Goal: Transaction & Acquisition: Purchase product/service

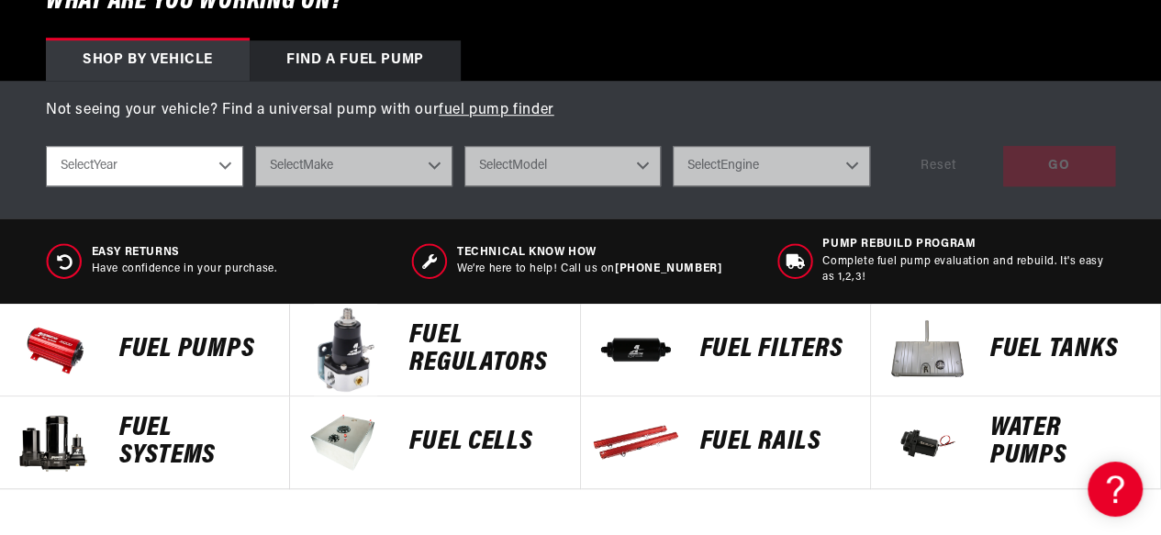
scroll to position [642, 0]
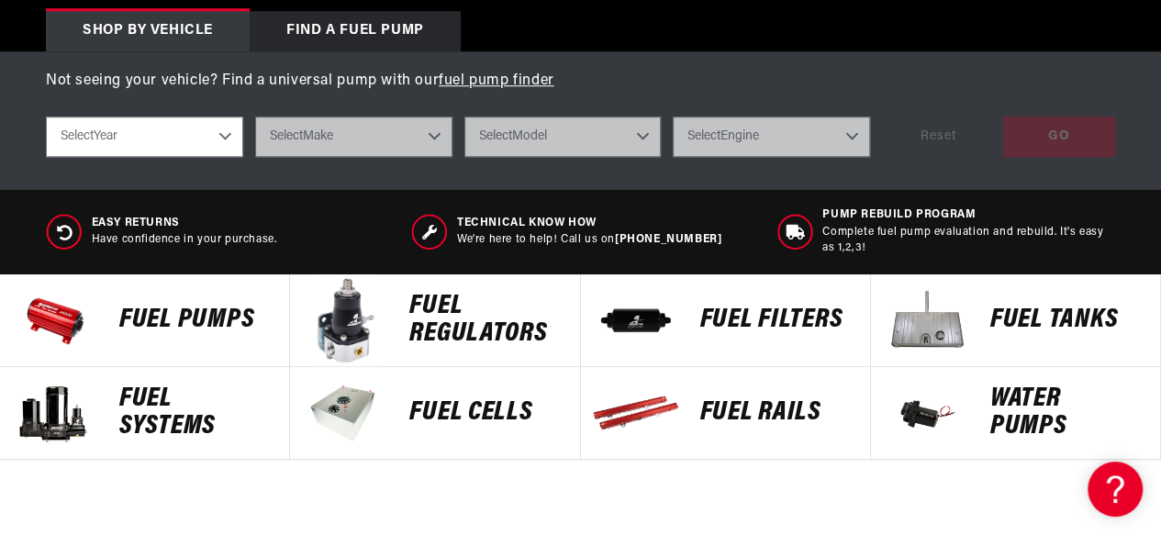
click at [926, 313] on img at bounding box center [926, 320] width 92 height 92
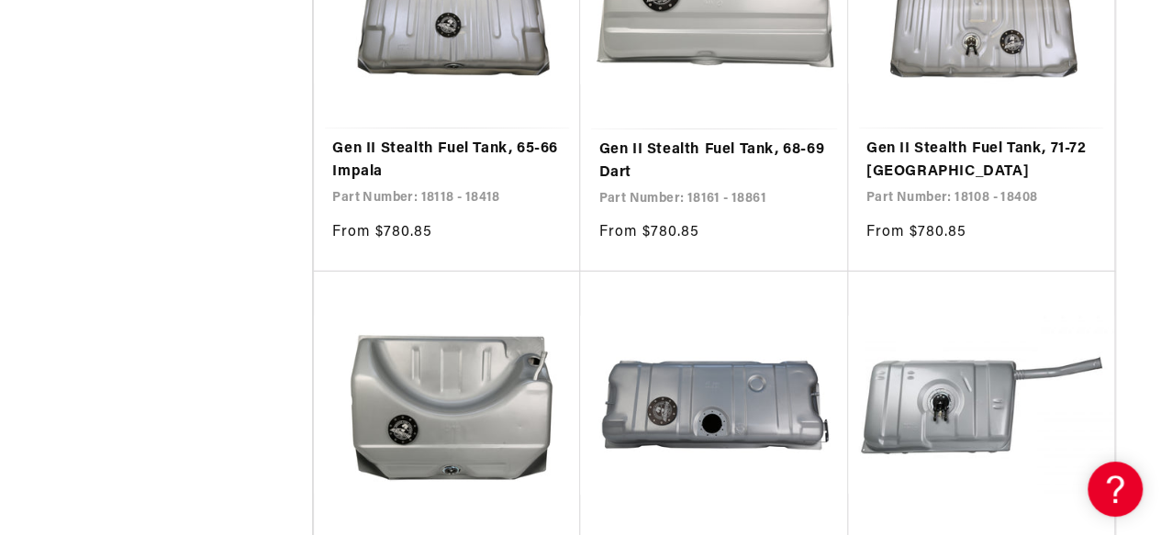
scroll to position [3120, 0]
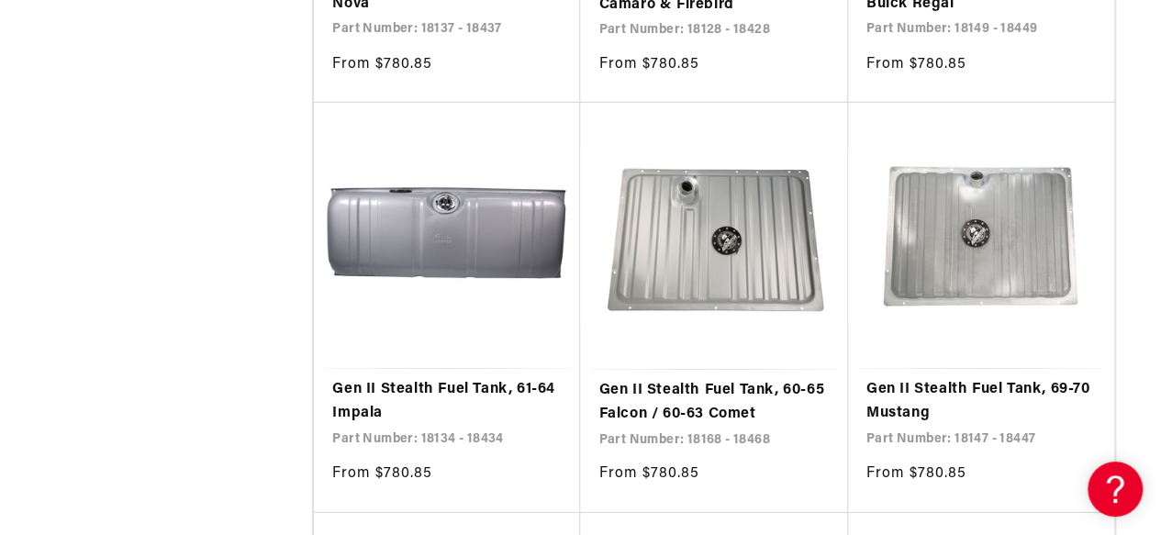
scroll to position [6331, 0]
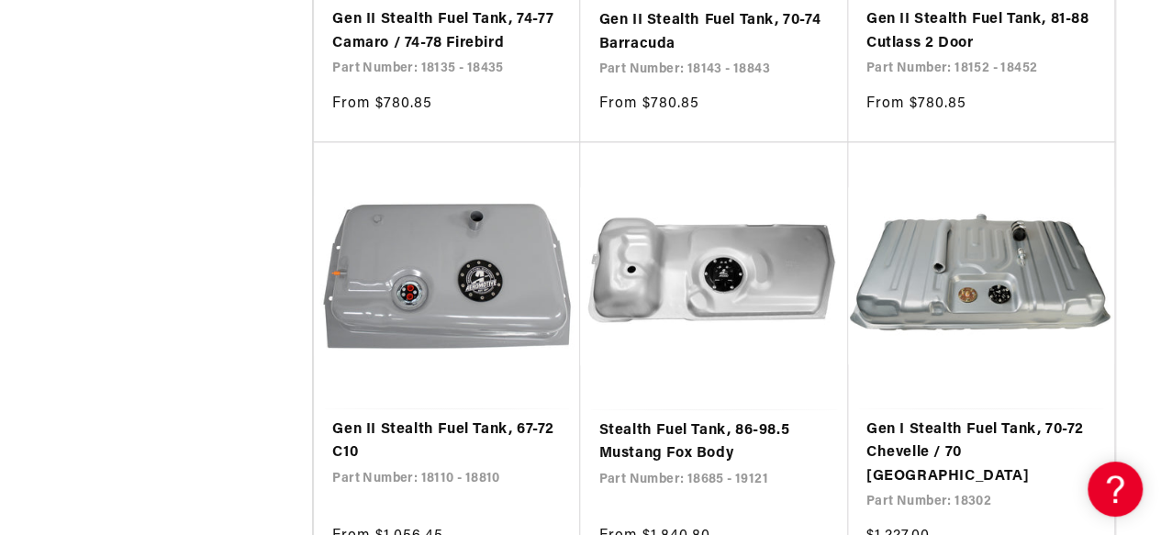
scroll to position [7891, 0]
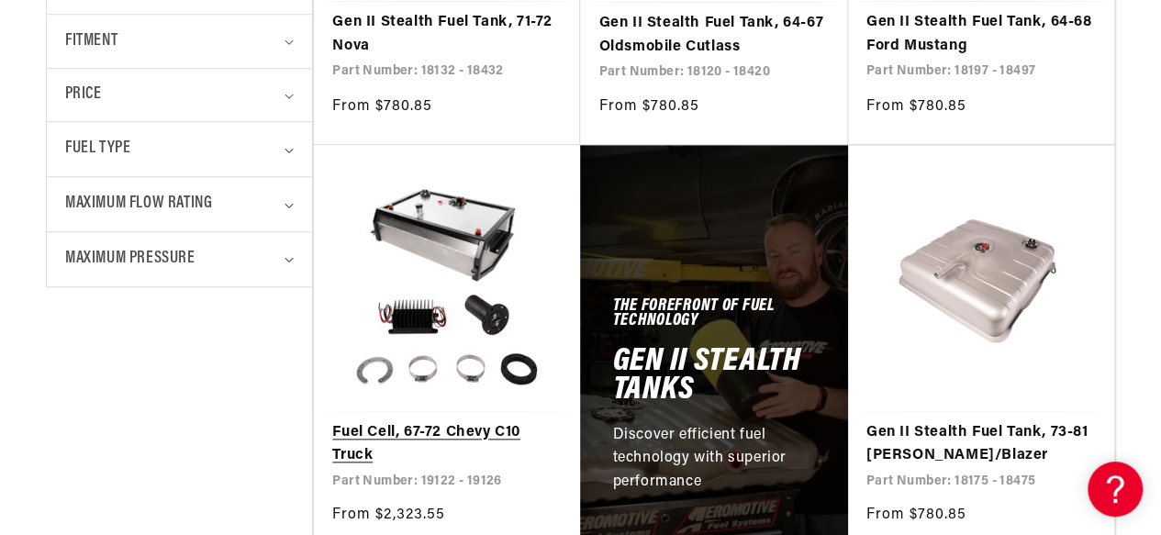
scroll to position [918, 0]
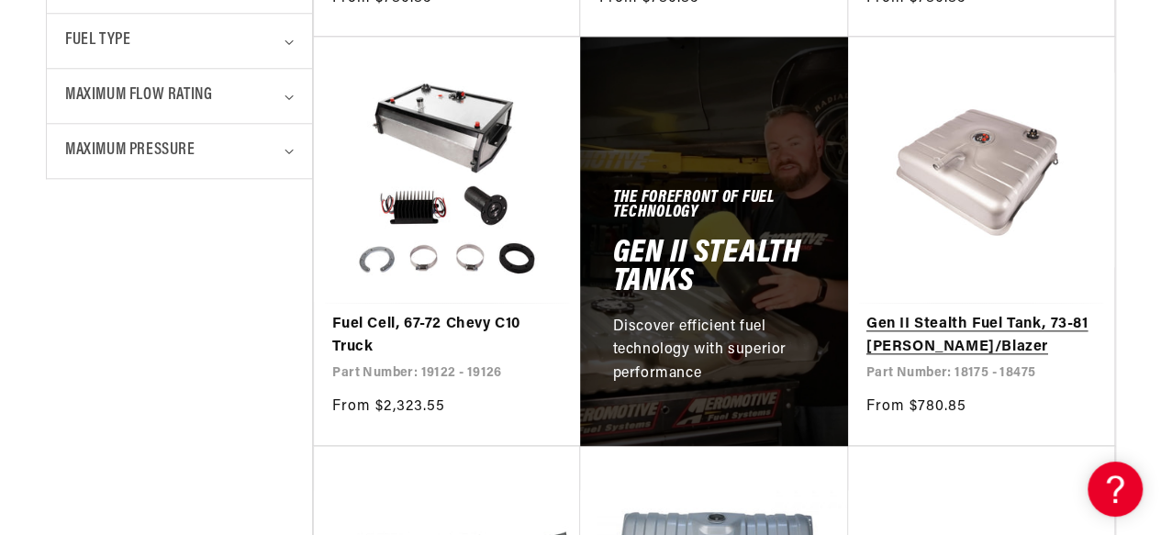
click at [985, 313] on link "Gen II Stealth Fuel Tank, 73-81 [PERSON_NAME]/Blazer" at bounding box center [980, 336] width 229 height 47
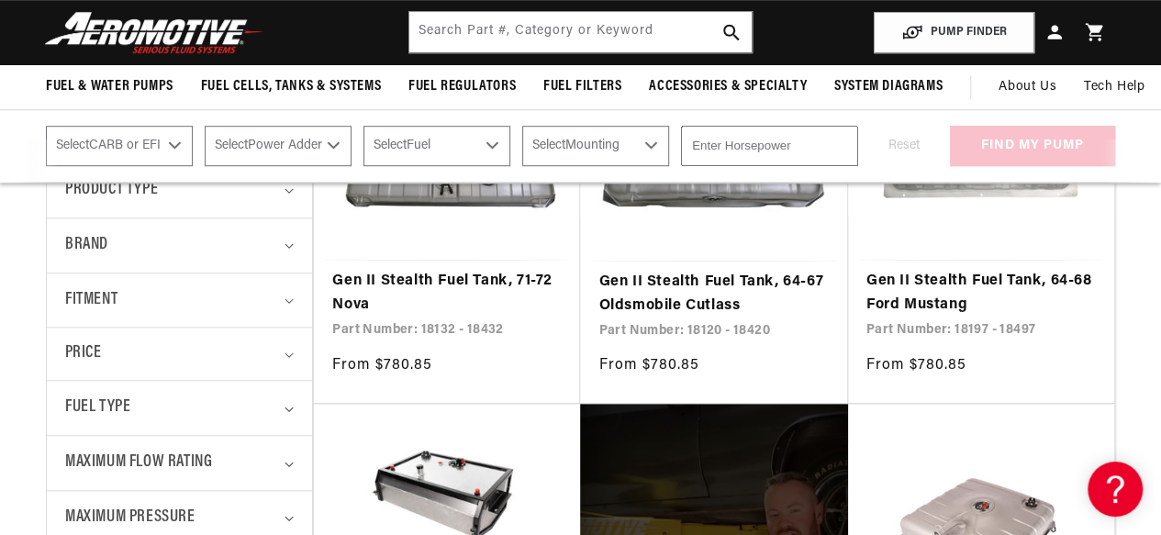
scroll to position [184, 0]
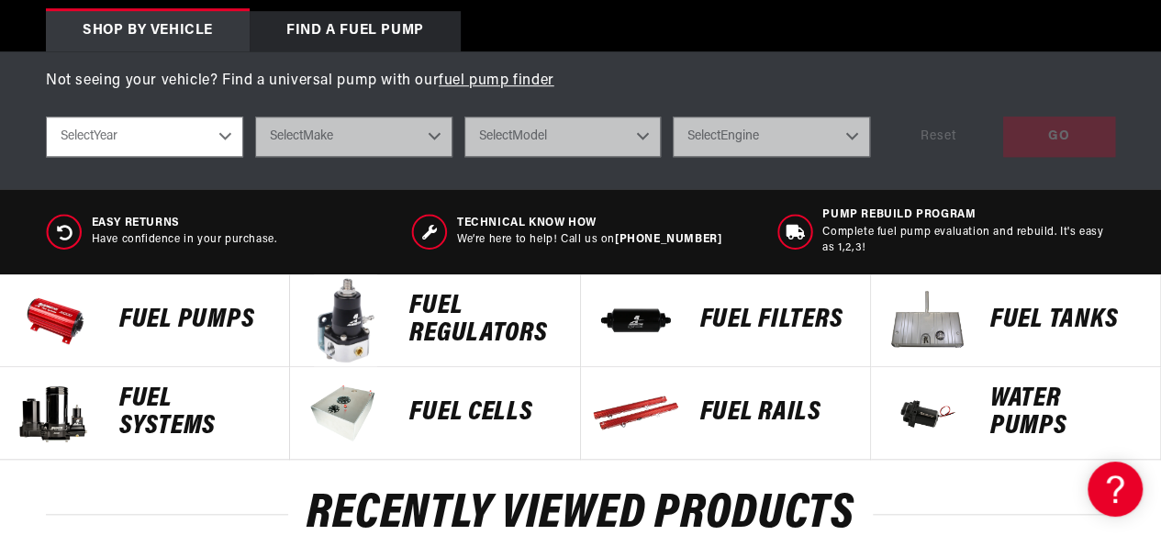
click at [224, 135] on select "Select Year 2023 2022 2021 2020 2019 2018 2017 2016 2015 2014 2013 2012 2011 20…" at bounding box center [144, 137] width 197 height 40
select select "1984"
click at [46, 117] on select "Select Year 2023 2022 2021 2020 2019 2018 2017 2016 2015 2014 2013 2012 2011 20…" at bounding box center [144, 137] width 197 height 40
select select "1984"
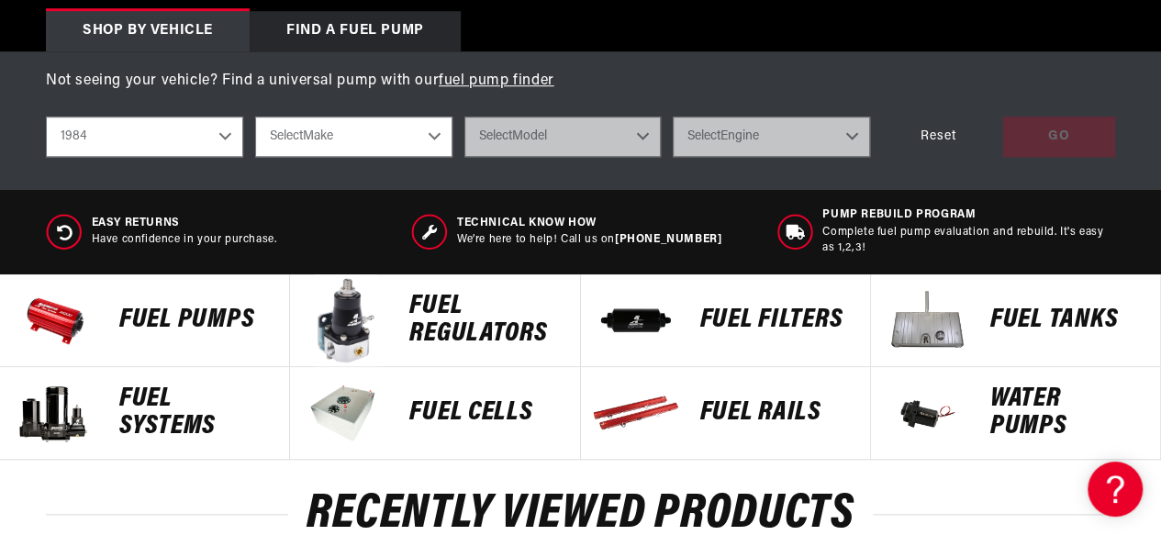
click at [427, 142] on select "Select Make Buick Chevrolet Chrysler Nissan Oldsmobile Pontiac" at bounding box center [353, 137] width 197 height 40
select select "Chevrolet"
click at [255, 117] on select "Select Make Buick Chevrolet Chrysler Nissan Oldsmobile Pontiac" at bounding box center [353, 137] width 197 height 40
select select "Chevrolet"
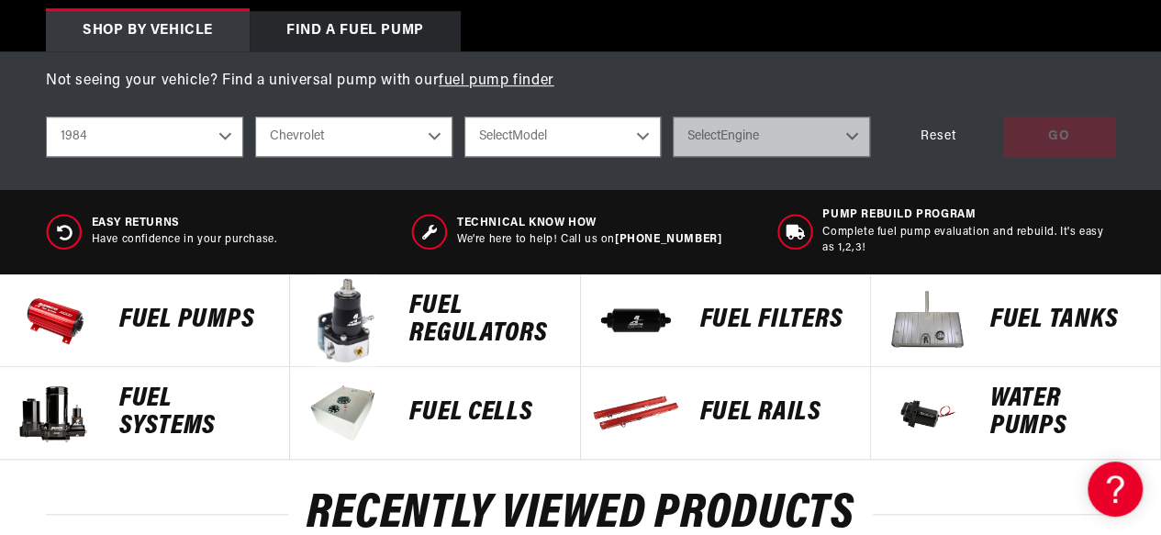
click at [638, 134] on select "Select Model Camaro Corvette Monte Carlo S10 S10 Blazer" at bounding box center [562, 137] width 197 height 40
click at [431, 131] on select "Buick Chevrolet Chrysler Nissan Oldsmobile Pontiac" at bounding box center [353, 137] width 197 height 40
click at [255, 117] on select "Buick Chevrolet Chrysler Nissan Oldsmobile Pontiac" at bounding box center [353, 137] width 197 height 40
click at [643, 133] on select "Select Model Camaro Corvette Monte Carlo S10 S10 Blazer" at bounding box center [562, 137] width 197 height 40
click at [222, 129] on select "2023 2022 2021 2020 2019 2018 2017 2016 2015 2014 2013 2012 2011 2010 2009 2008…" at bounding box center [144, 137] width 197 height 40
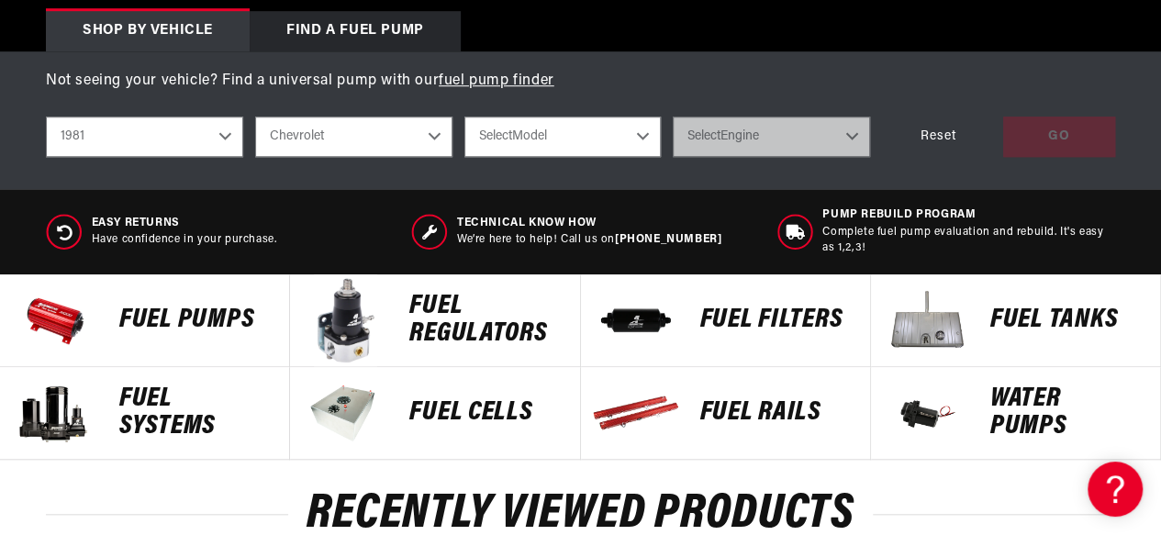
click at [46, 117] on select "2023 2022 2021 2020 2019 2018 2017 2016 2015 2014 2013 2012 2011 2010 2009 2008…" at bounding box center [144, 137] width 197 height 40
select select "1981"
click at [426, 139] on select "Buick Chevrolet Oldsmobile Pontiac" at bounding box center [353, 137] width 197 height 40
click at [255, 117] on select "Buick Chevrolet Oldsmobile Pontiac" at bounding box center [353, 137] width 197 height 40
click at [620, 132] on select "Select Model C10 Camaro Malibu Monte Carlo" at bounding box center [562, 137] width 197 height 40
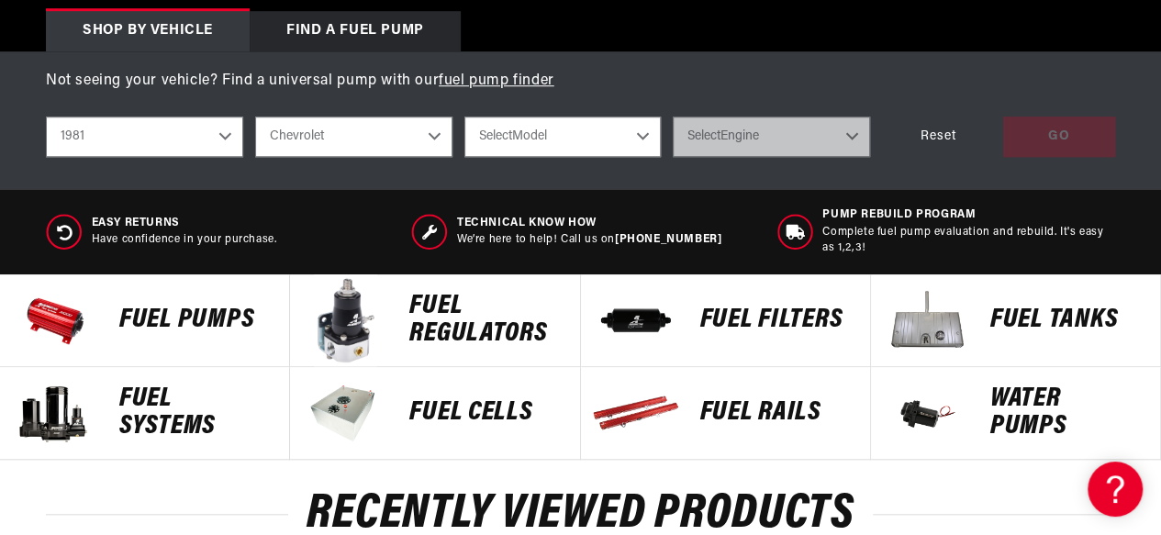
select select "C10"
click at [464, 117] on select "Select Model C10 Camaro Malibu Monte Carlo" at bounding box center [562, 137] width 197 height 40
select select "C10"
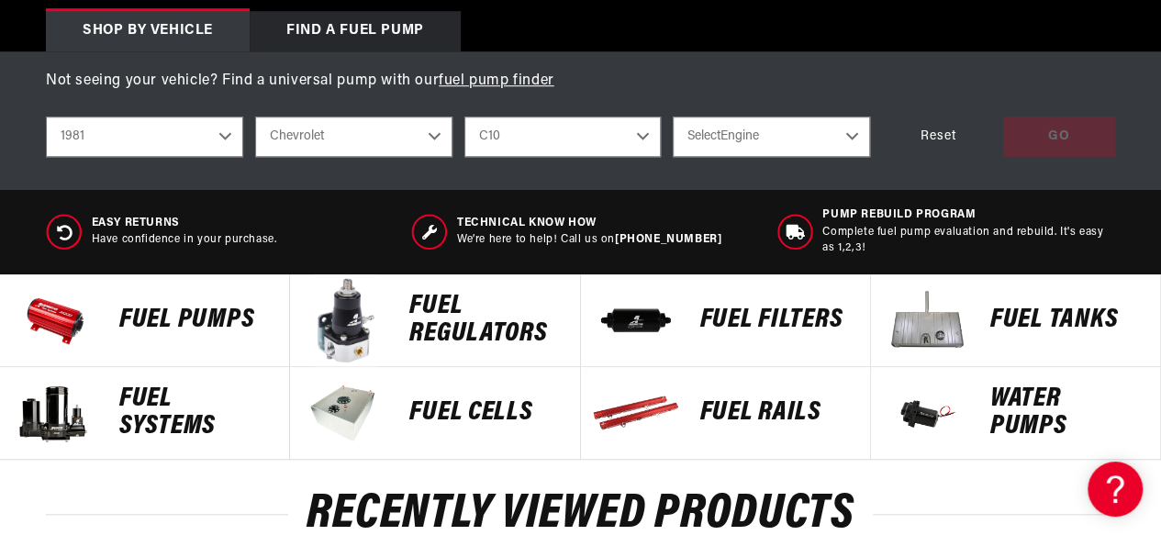
click at [835, 135] on select "Select Engine 4.1L 4.8L 5.0L 5.7L" at bounding box center [771, 137] width 197 height 40
select select "5.0L"
click at [673, 117] on select "Select Engine 4.1L 4.8L 5.0L 5.7L" at bounding box center [771, 137] width 197 height 40
select select "5.0L"
click at [1032, 151] on div "GO" at bounding box center [1059, 137] width 112 height 41
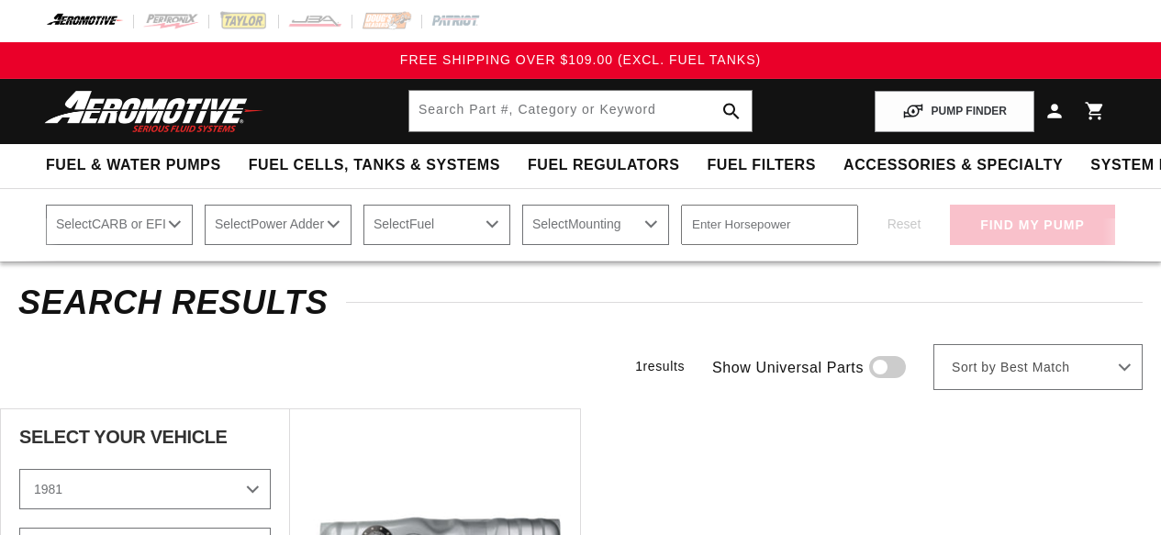
select select "1981"
select select "Chevrolet"
select select "5.0L"
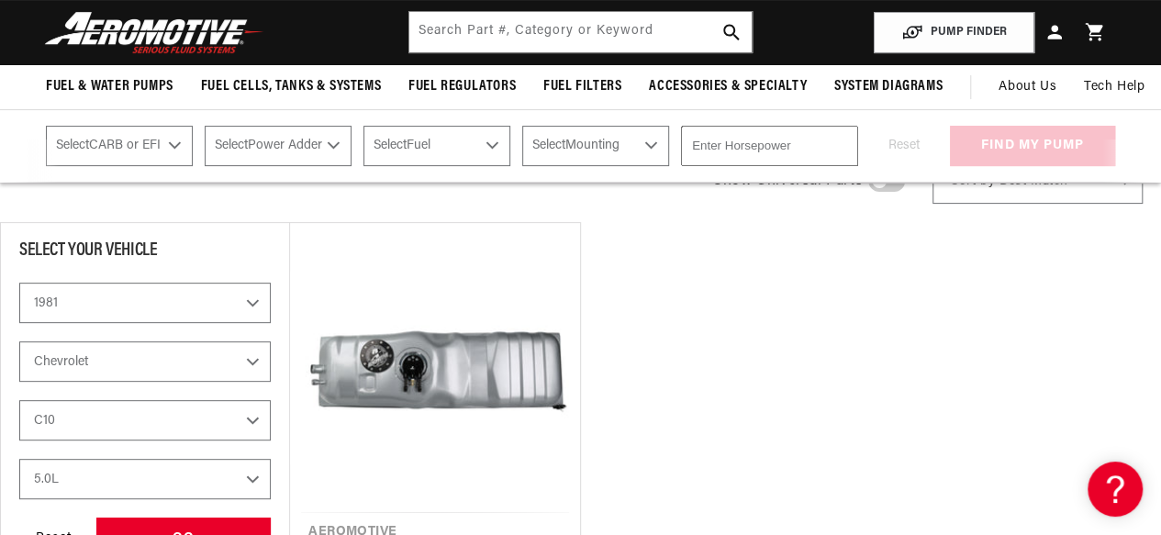
scroll to position [184, 0]
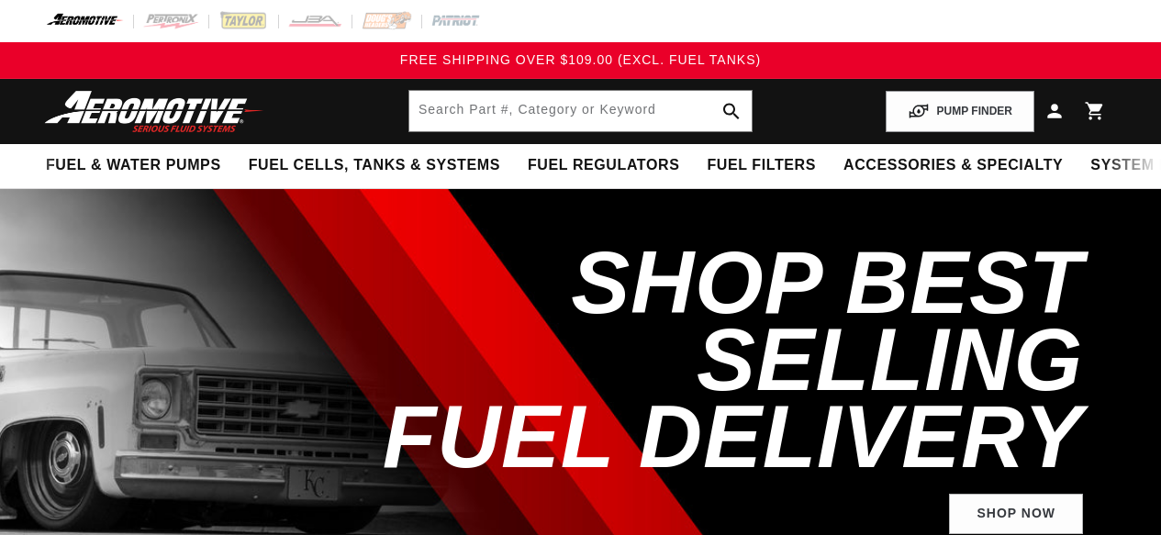
select select "1981"
select select "Chevrolet"
select select "5.0L"
